Goal: Task Accomplishment & Management: Complete application form

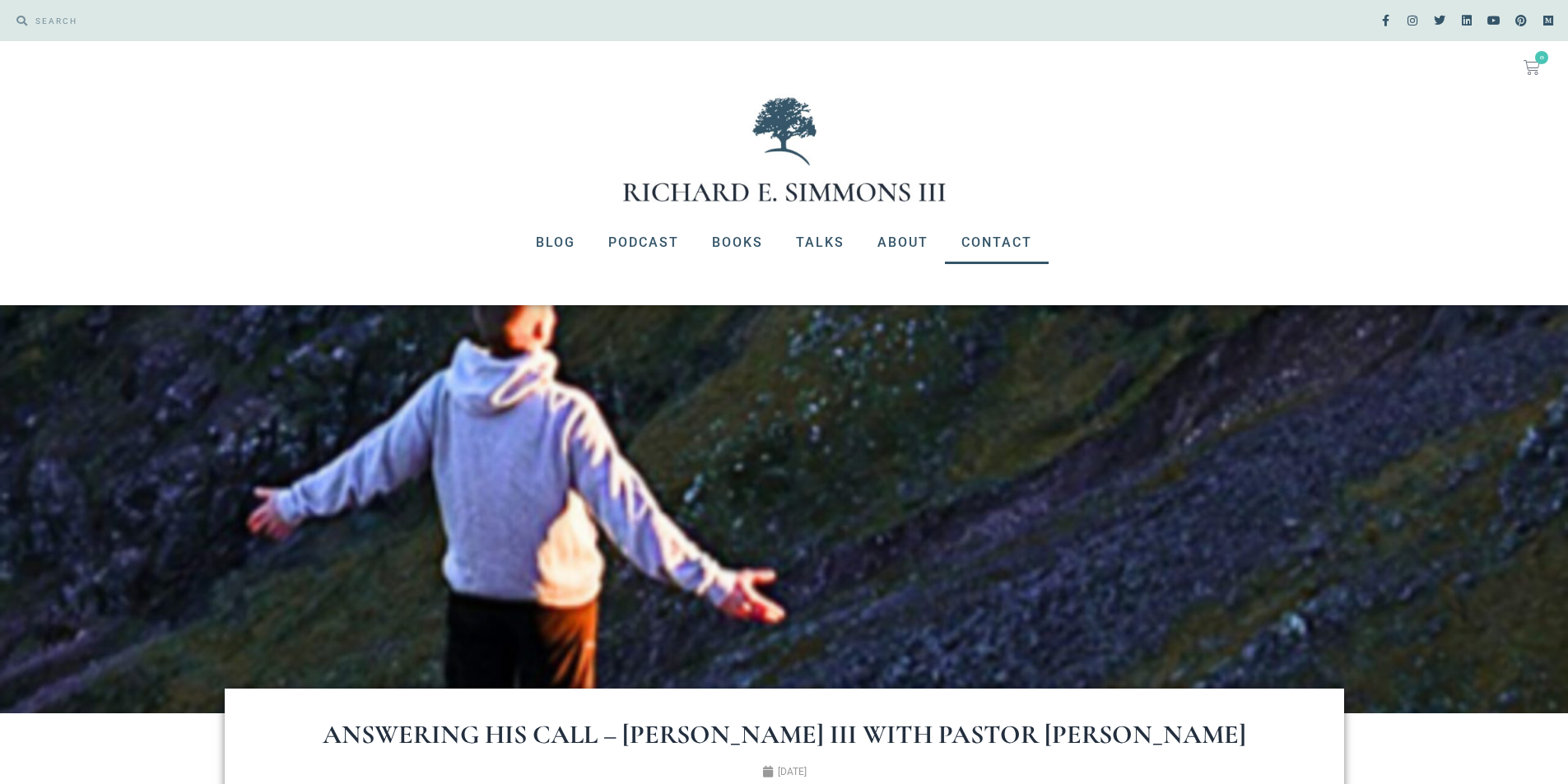
click at [991, 232] on link "Contact" at bounding box center [996, 243] width 103 height 43
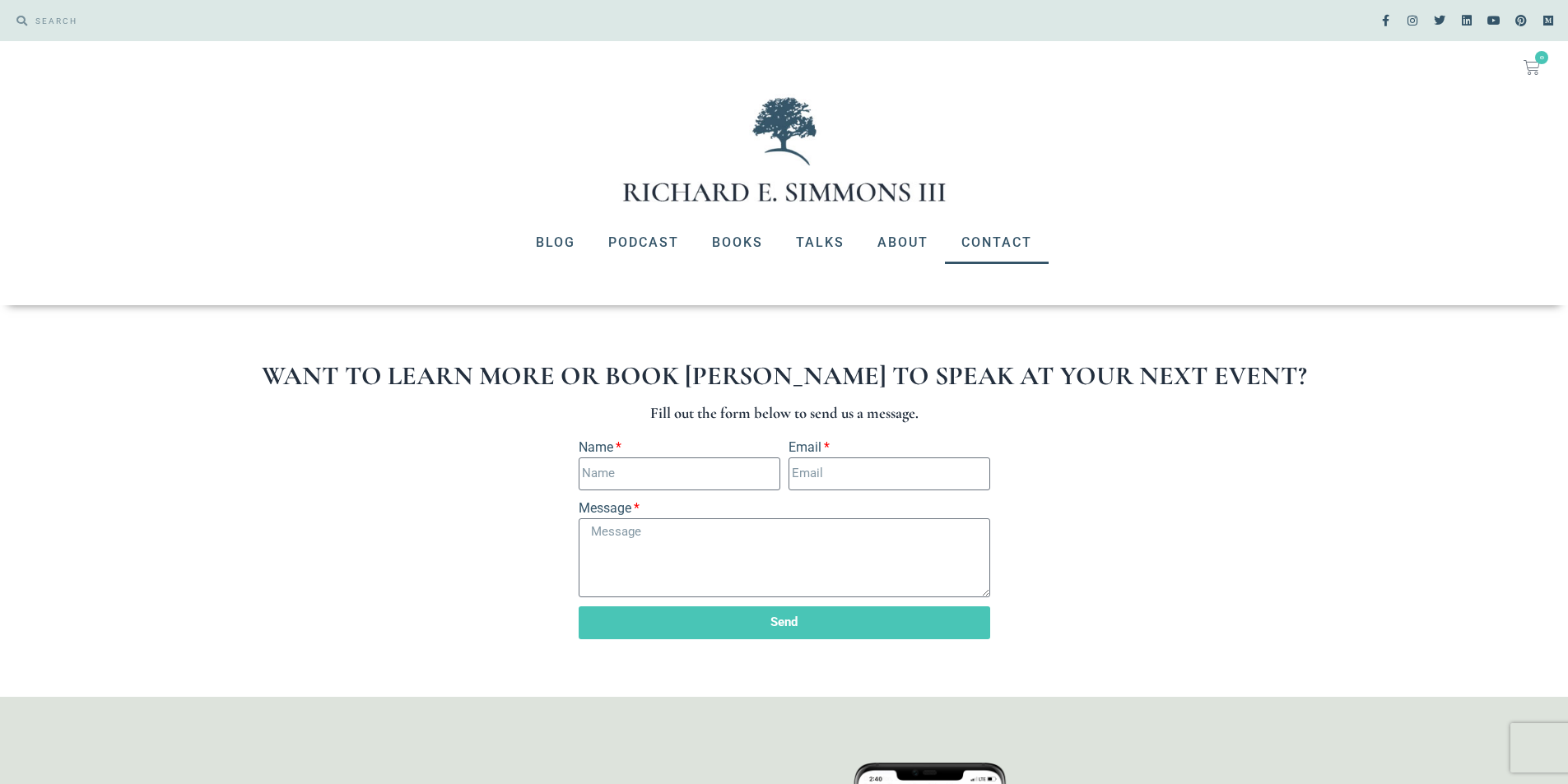
scroll to position [247, 0]
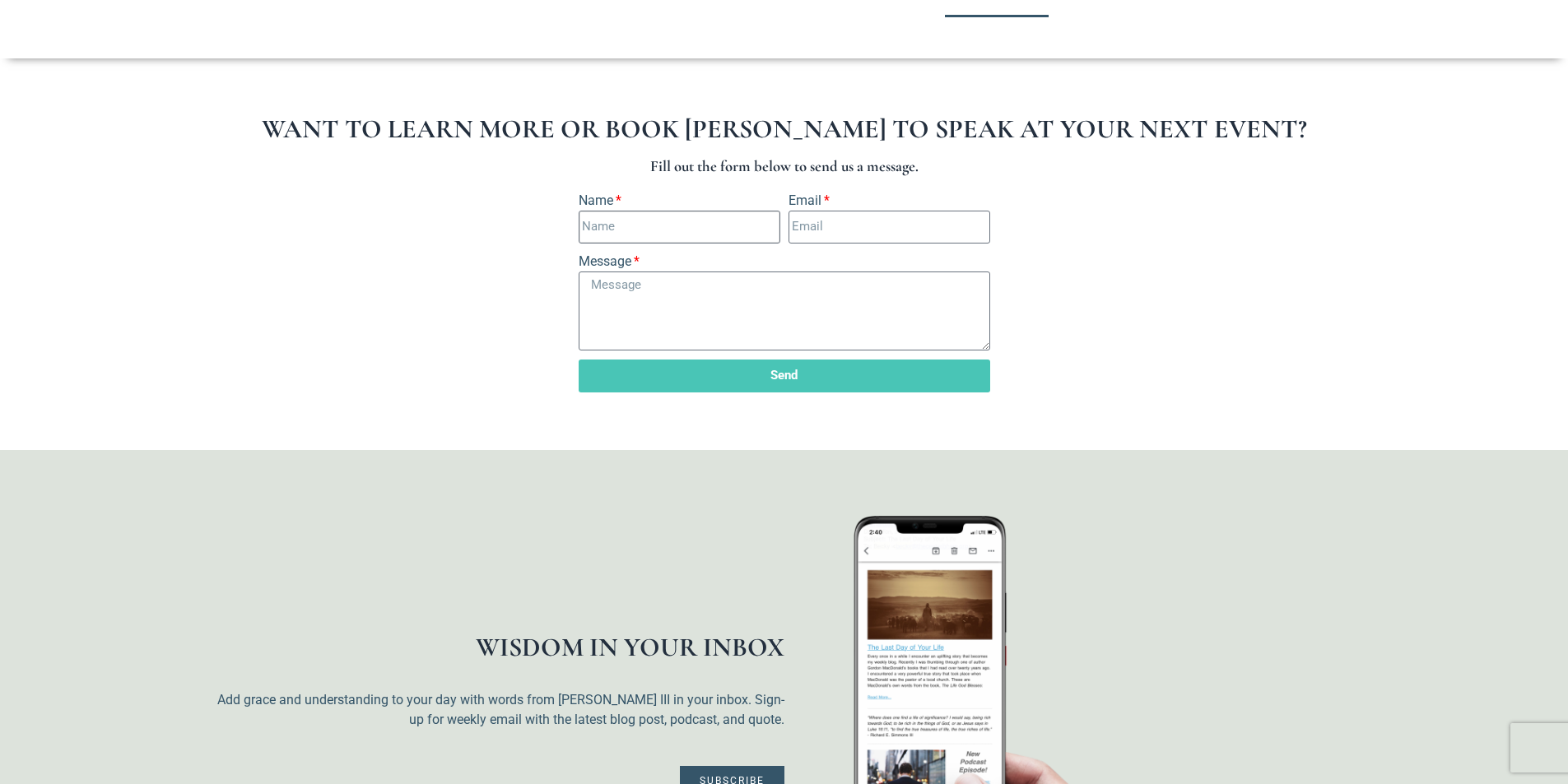
click at [756, 236] on input "Name" at bounding box center [679, 227] width 201 height 33
type input "[DEMOGRAPHIC_DATA]"
click at [841, 228] on input "Email" at bounding box center [889, 227] width 201 height 33
type input "[EMAIL_ADDRESS][DOMAIN_NAME]"
click at [825, 301] on textarea "Message" at bounding box center [784, 311] width 412 height 79
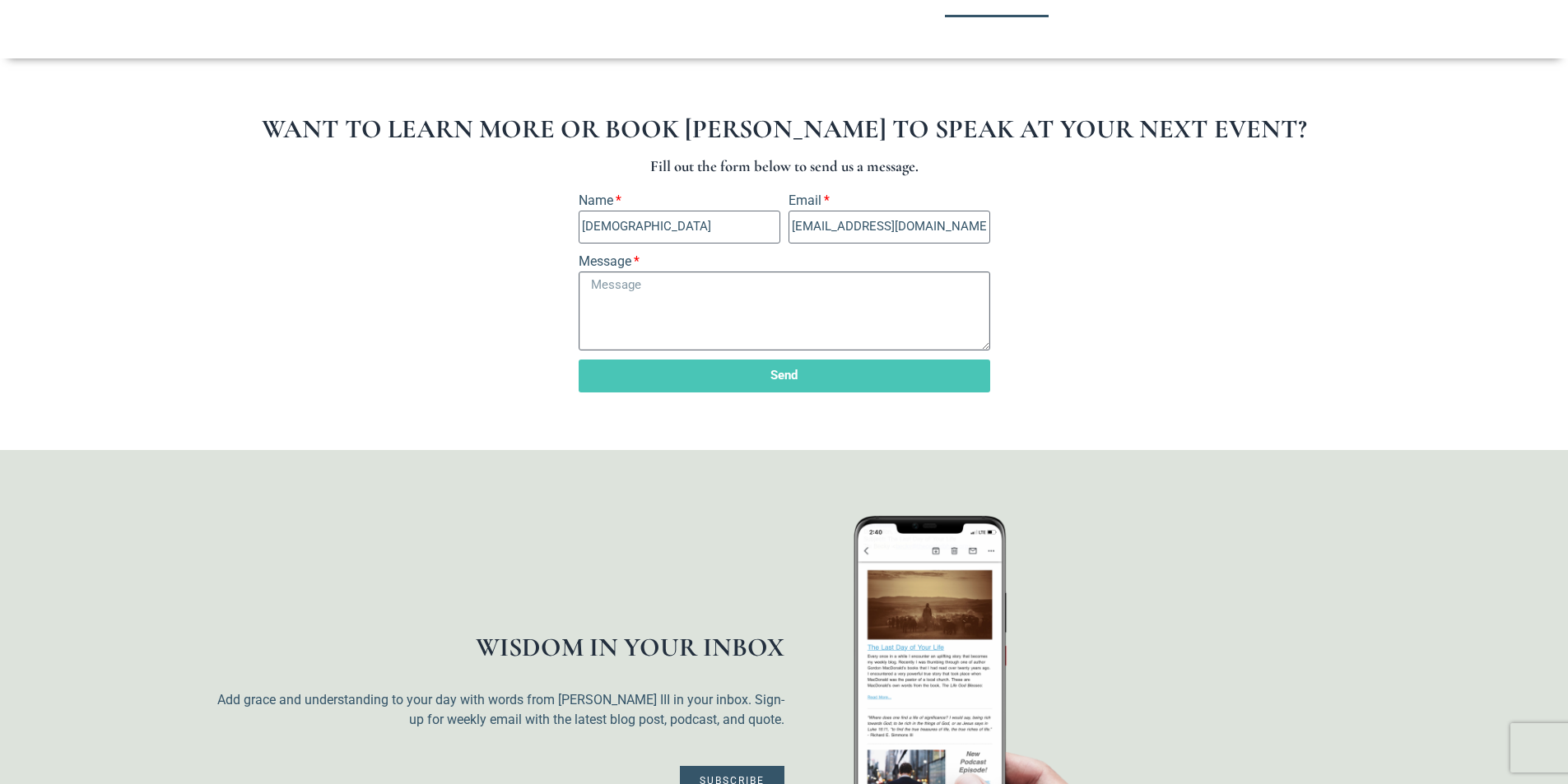
paste textarea "[DEMOGRAPHIC_DATA] bless you, my beloved in [DEMOGRAPHIC_DATA]! We would be hon…"
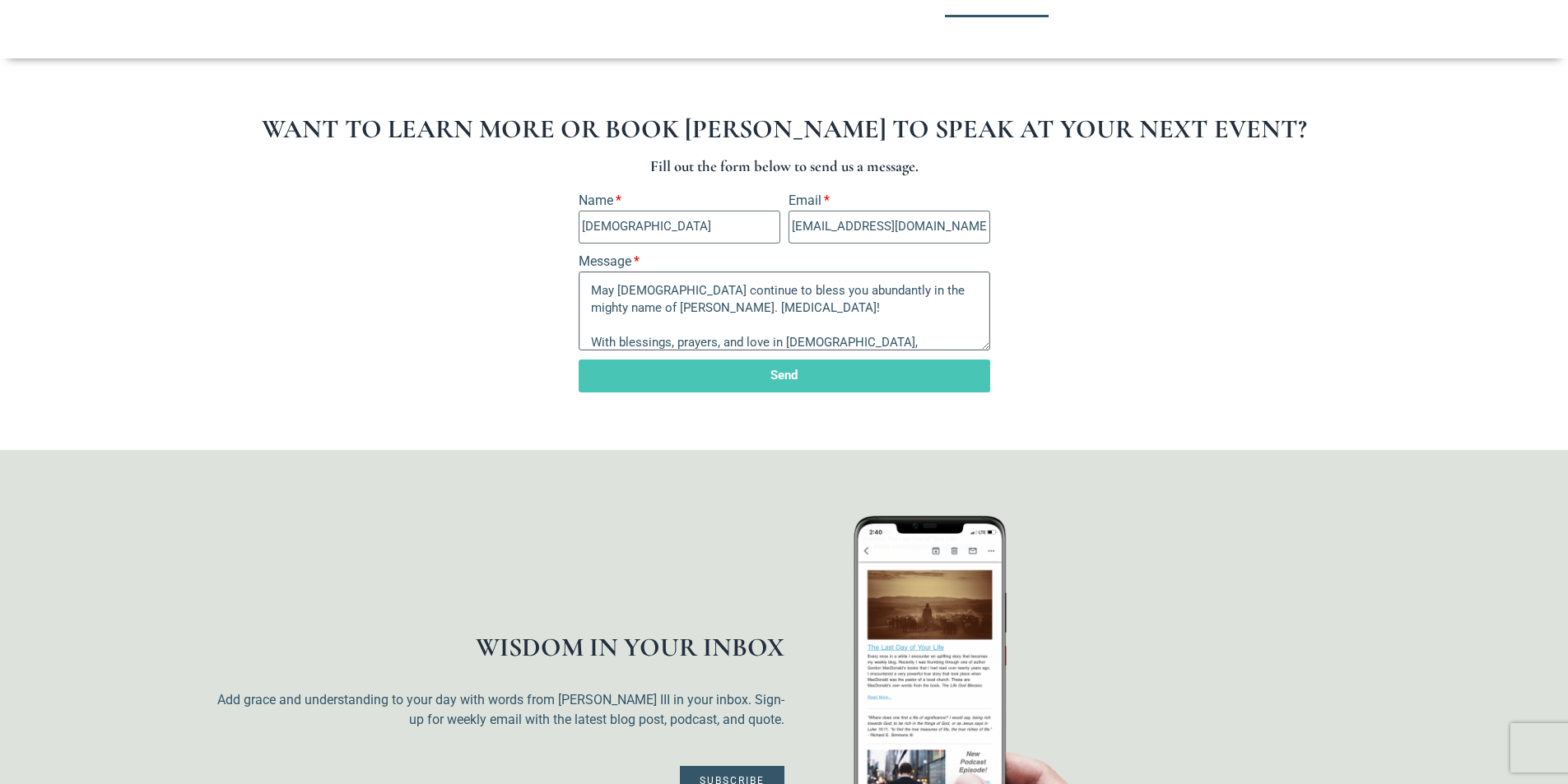
type textarea "[DEMOGRAPHIC_DATA] bless you, my beloved in [DEMOGRAPHIC_DATA]! We would be hon…"
click at [672, 375] on span "Send" at bounding box center [784, 376] width 372 height 13
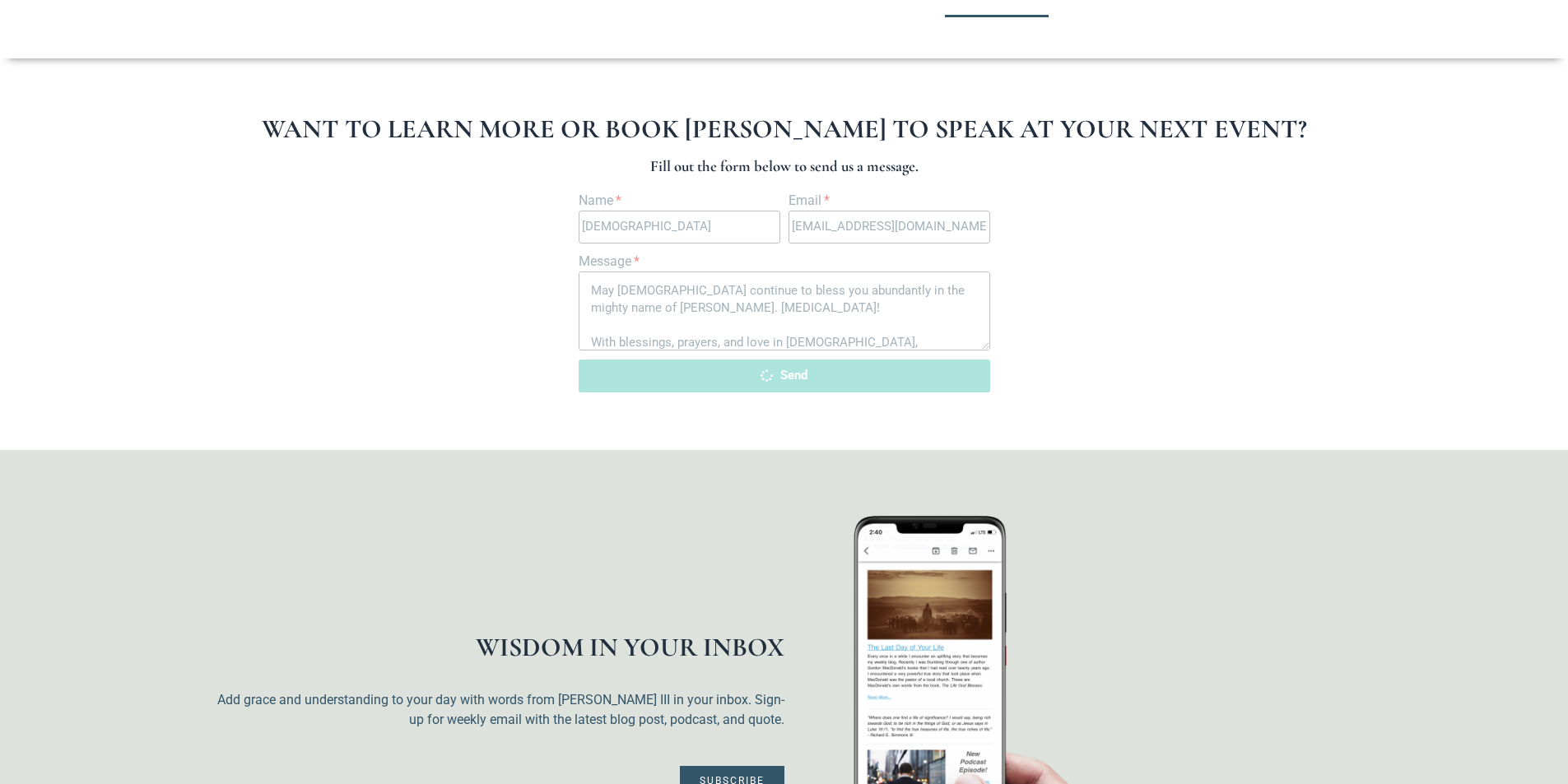
scroll to position [0, 0]
